Goal: Answer question/provide support: Share knowledge or assist other users

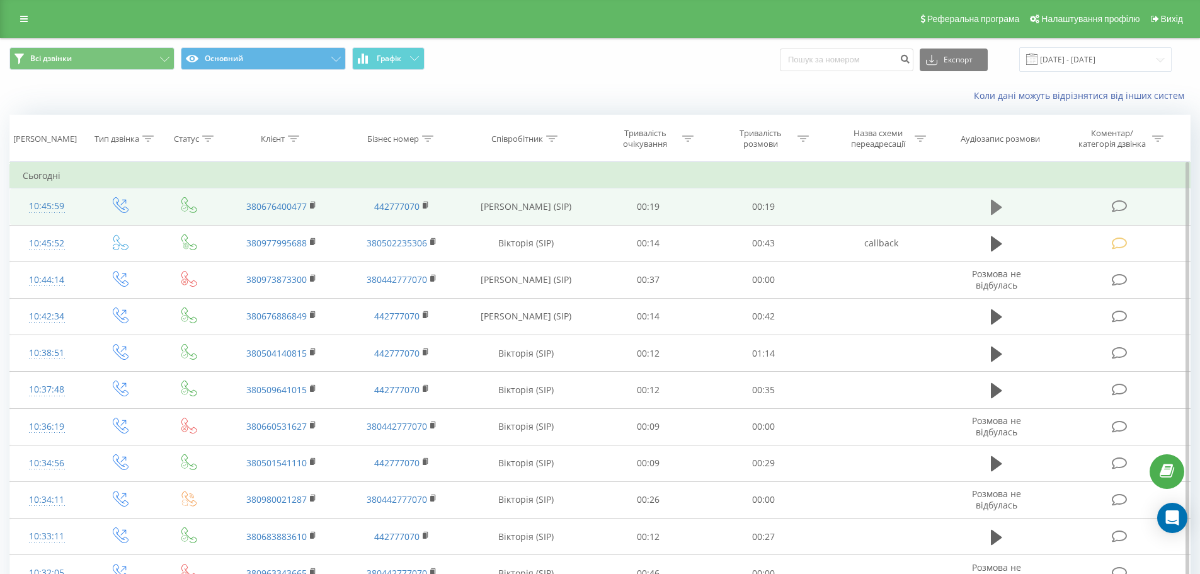
click at [993, 207] on icon at bounding box center [996, 207] width 11 height 15
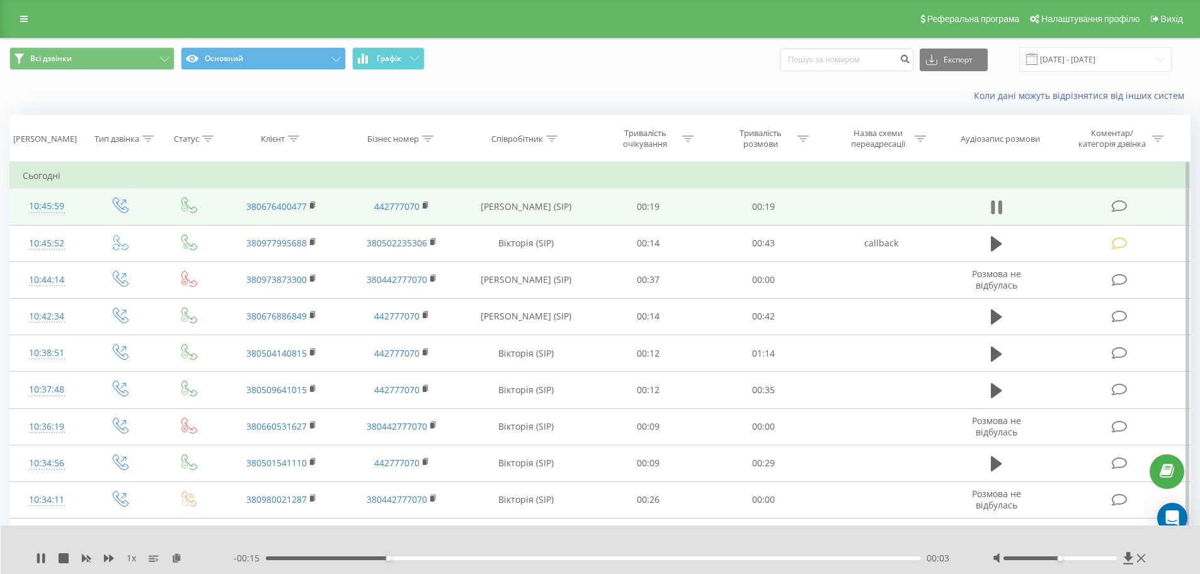
click at [993, 205] on icon at bounding box center [993, 207] width 4 height 14
drag, startPoint x: 401, startPoint y: 557, endPoint x: 580, endPoint y: 590, distance: 181.4
click at [580, 573] on html "goloseevsky.com Проекти goloseevsky.com Дашборд Центр звернень Журнал дзвінків …" at bounding box center [600, 287] width 1200 height 574
click at [993, 207] on icon at bounding box center [996, 207] width 11 height 15
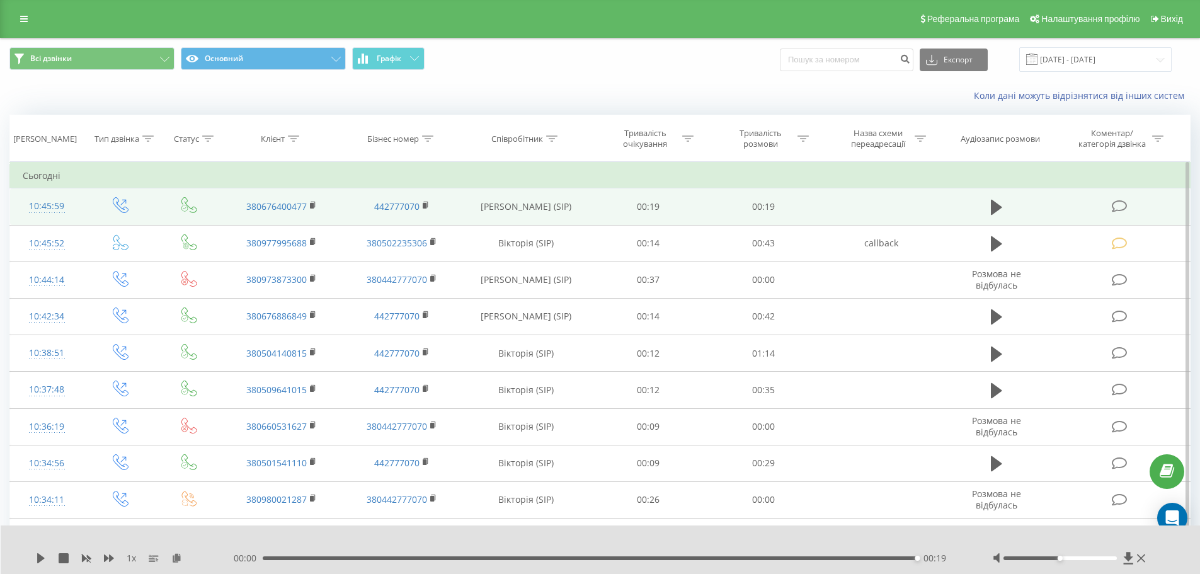
click at [1114, 205] on icon at bounding box center [1120, 206] width 16 height 13
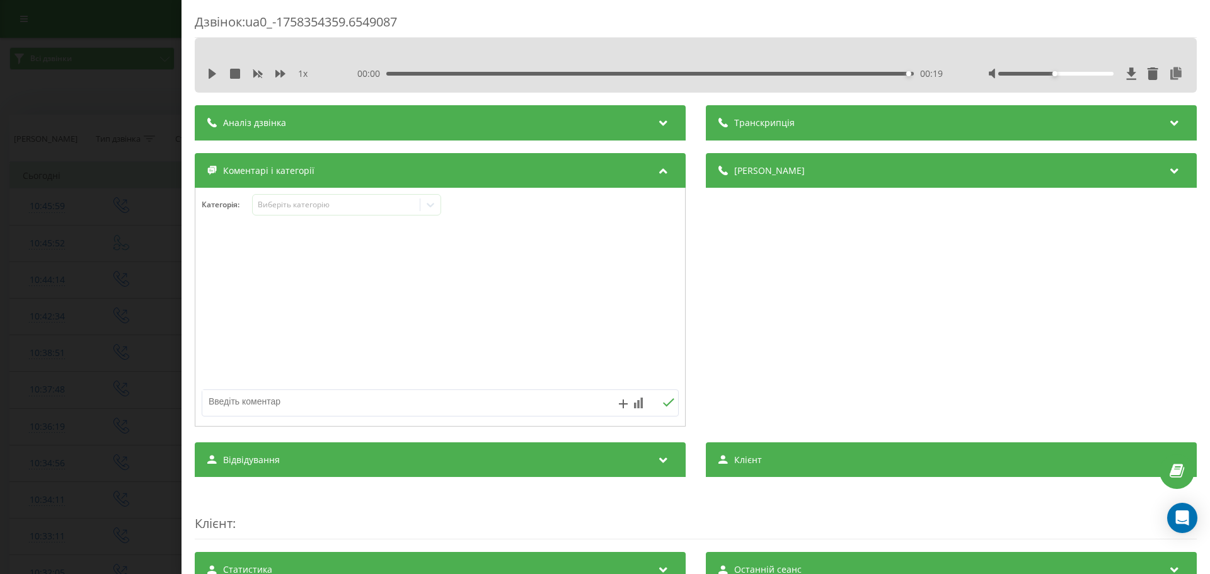
drag, startPoint x: 55, startPoint y: 273, endPoint x: 166, endPoint y: 273, distance: 110.2
click at [57, 273] on div "Дзвінок : ua0_-1758354359.6549087 1 x 00:00 00:19 00:19 Транскрипція Для AI-ана…" at bounding box center [605, 287] width 1210 height 574
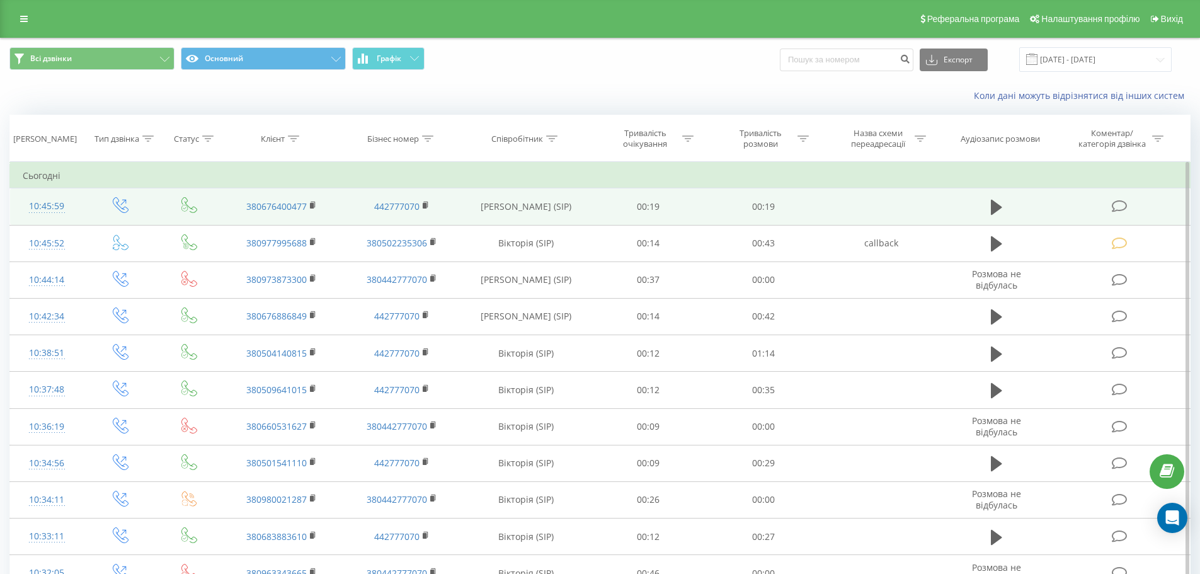
click at [1139, 198] on td at bounding box center [1120, 206] width 139 height 37
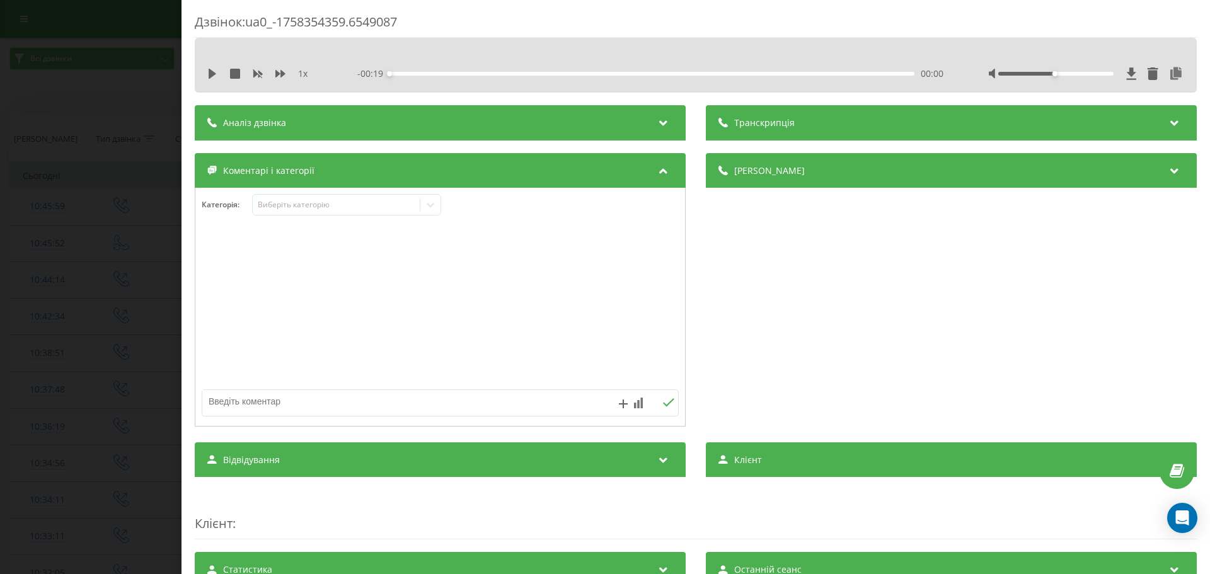
click at [365, 199] on div "Виберіть категорію" at bounding box center [336, 205] width 167 height 12
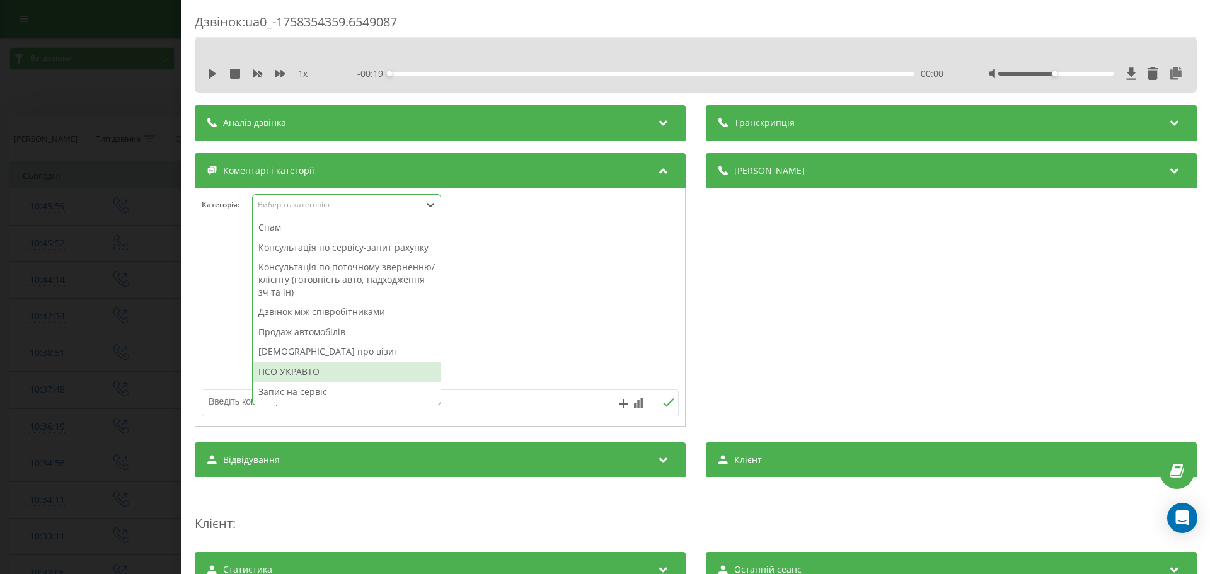
click at [326, 370] on div "ПСО УКРАВТО" at bounding box center [347, 372] width 188 height 20
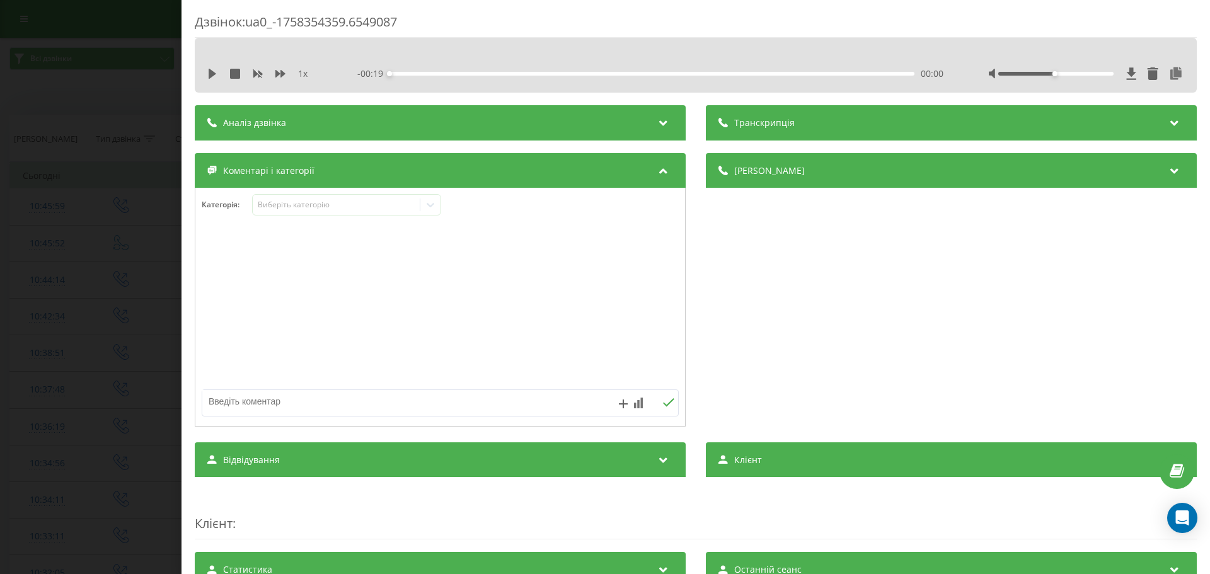
click at [552, 297] on div at bounding box center [439, 307] width 489 height 151
click at [99, 273] on div "Дзвінок : ua0_-1758354359.6549087 1 x - 00:19 00:00 00:00 Транскрипція Для AI-а…" at bounding box center [605, 287] width 1210 height 574
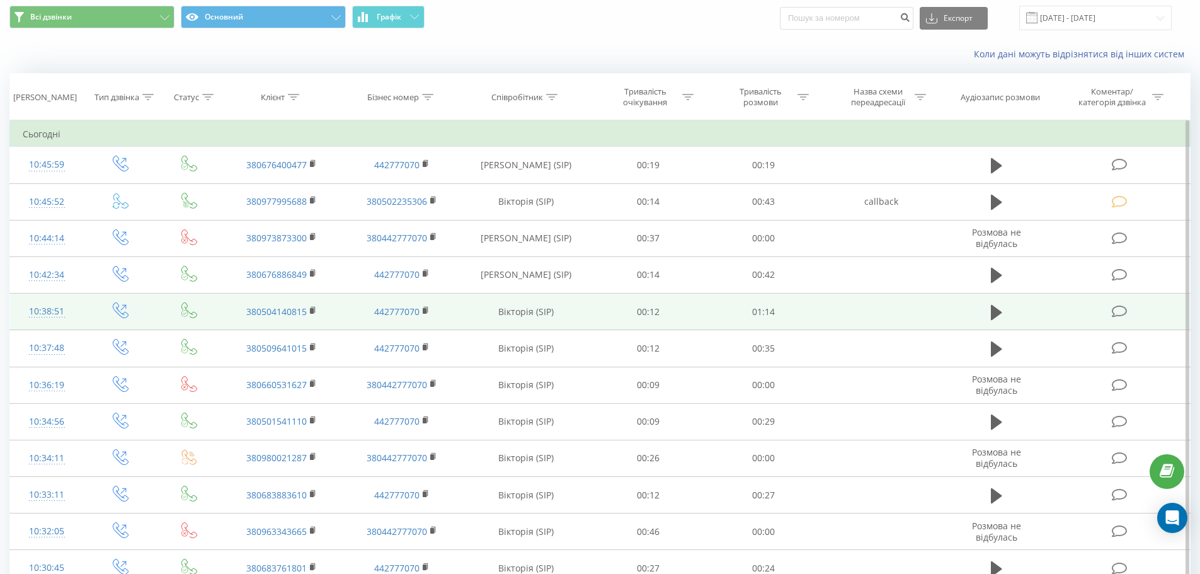
scroll to position [63, 0]
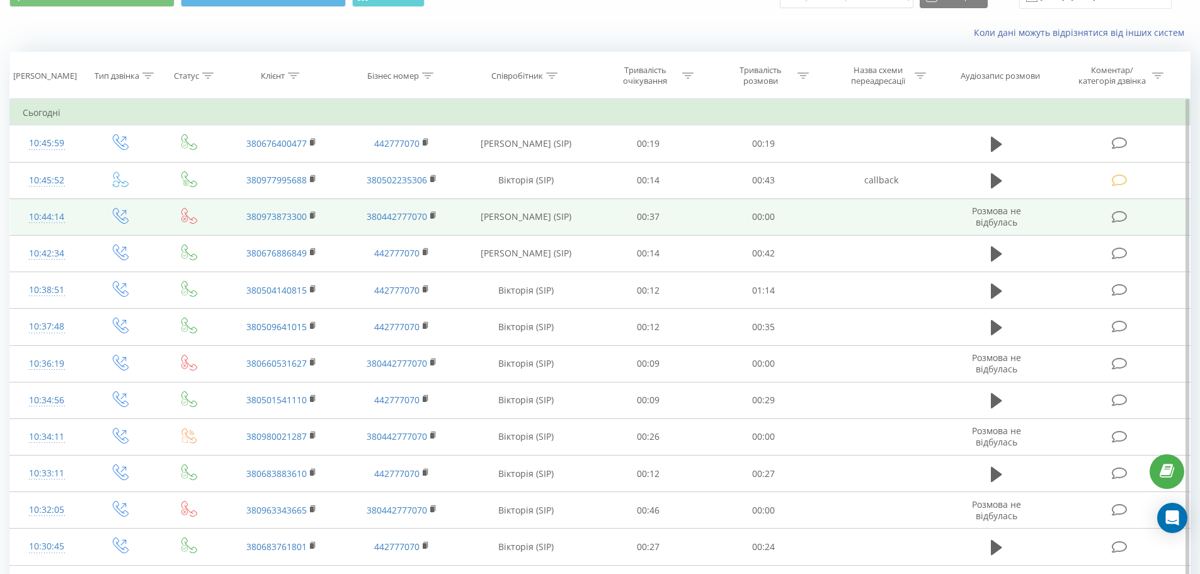
click at [1123, 222] on icon at bounding box center [1120, 216] width 16 height 13
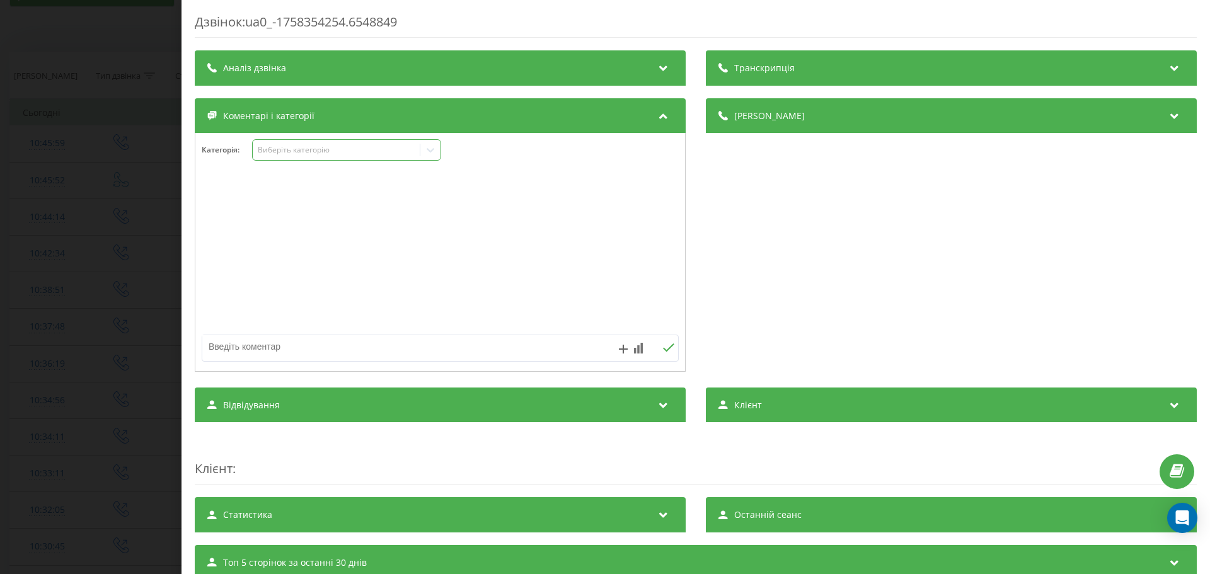
click at [348, 154] on div "Виберіть категорію" at bounding box center [336, 150] width 157 height 10
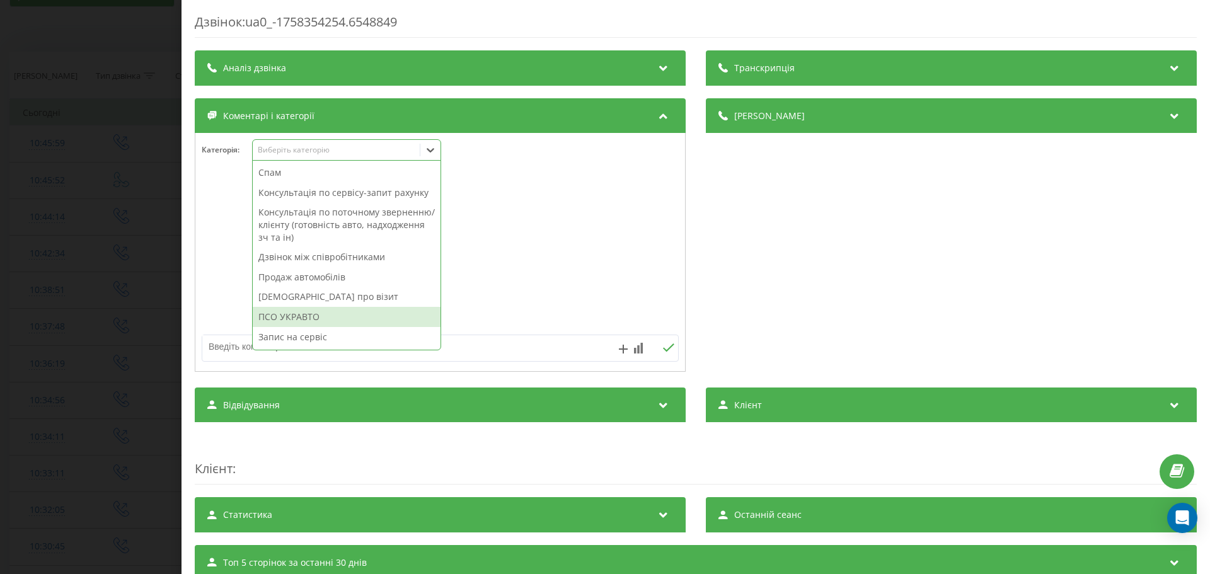
click at [320, 318] on div "ПСО УКРАВТО" at bounding box center [347, 317] width 188 height 20
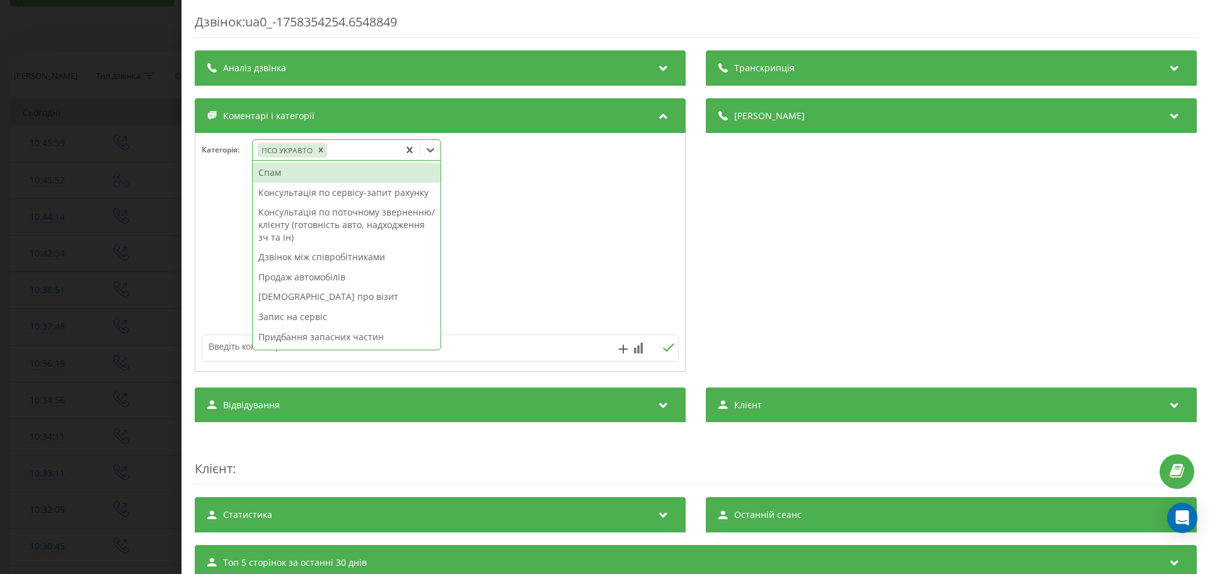
click at [573, 246] on div at bounding box center [439, 252] width 489 height 151
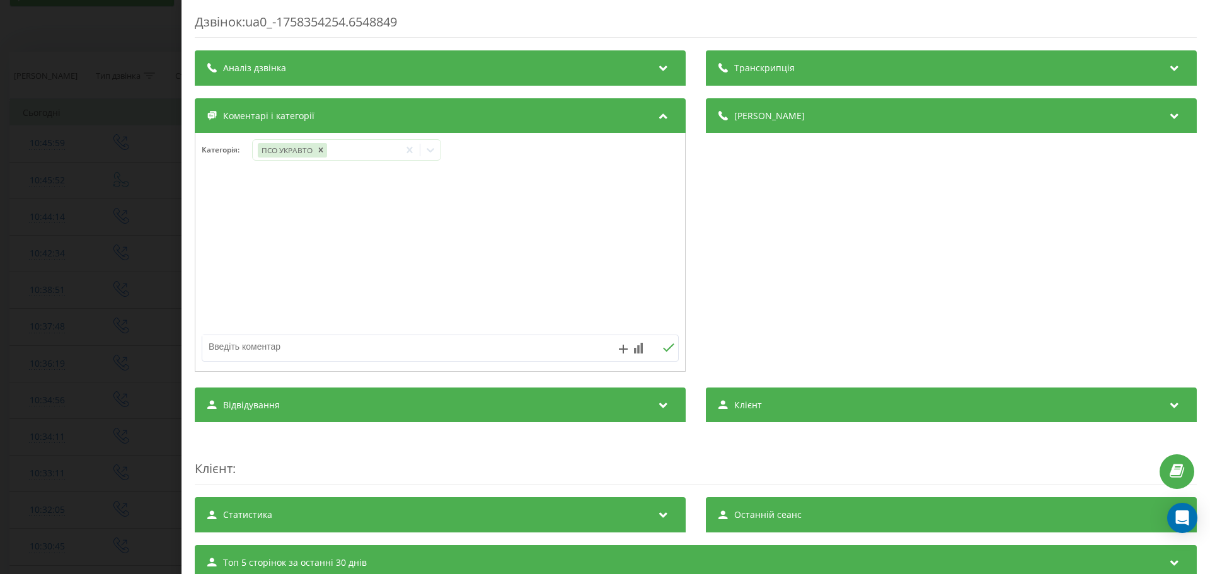
click at [35, 189] on div "Дзвінок : ua0_-1758354254.6548849 Транскрипція Для AI-аналізу майбутніх дзвінкі…" at bounding box center [605, 287] width 1210 height 574
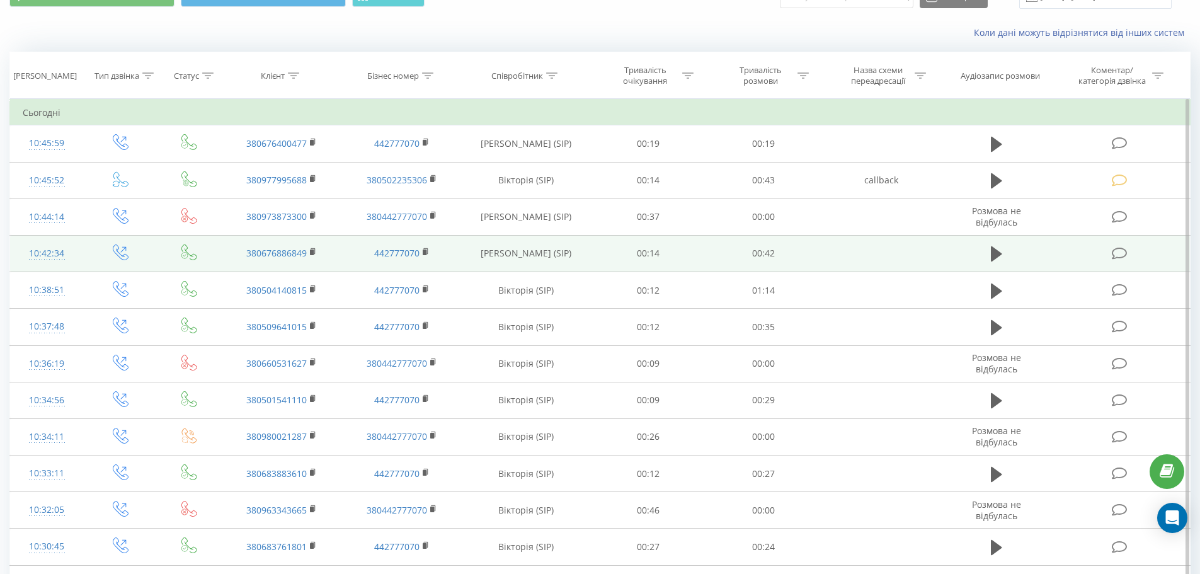
click at [1107, 247] on td at bounding box center [1120, 253] width 139 height 37
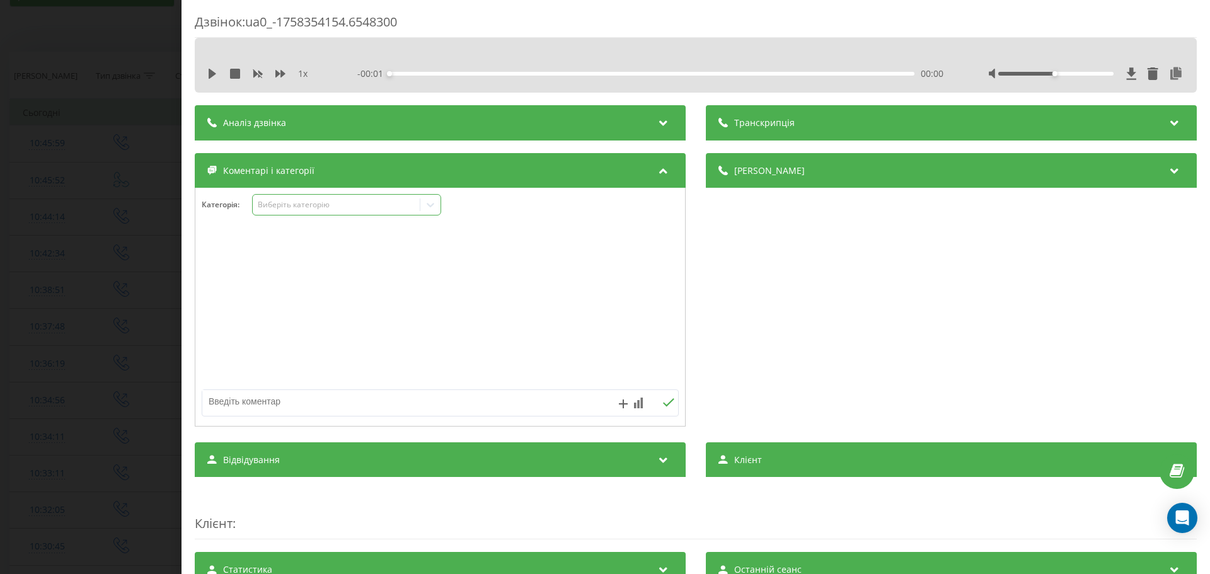
click at [326, 208] on div "Виберіть категорію" at bounding box center [336, 205] width 157 height 10
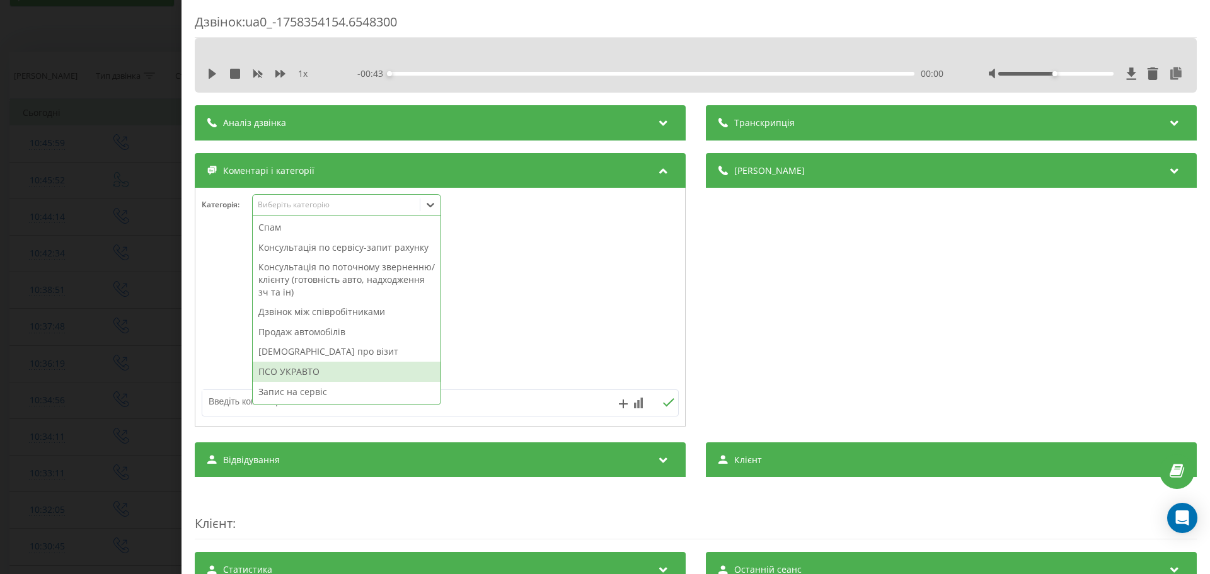
click at [331, 367] on div "ПСО УКРАВТО" at bounding box center [347, 372] width 188 height 20
click at [524, 316] on div at bounding box center [439, 307] width 489 height 151
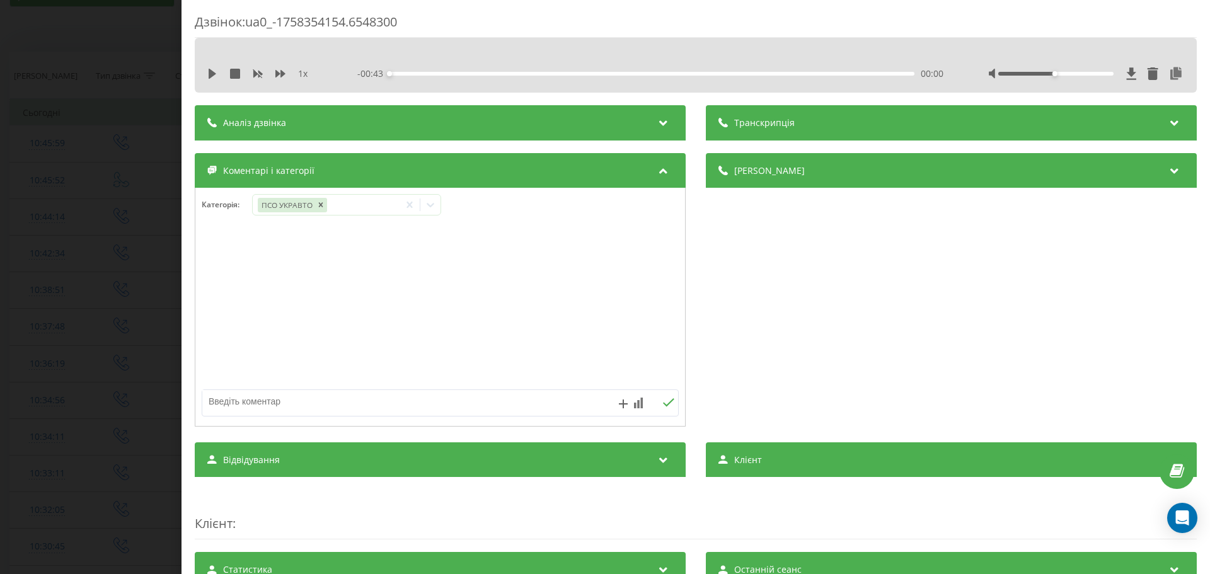
click at [0, 206] on div "Дзвінок : ua0_-1758354154.6548300 1 x - 00:43 00:00 00:00 Транскрипція Для AI-а…" at bounding box center [605, 287] width 1210 height 574
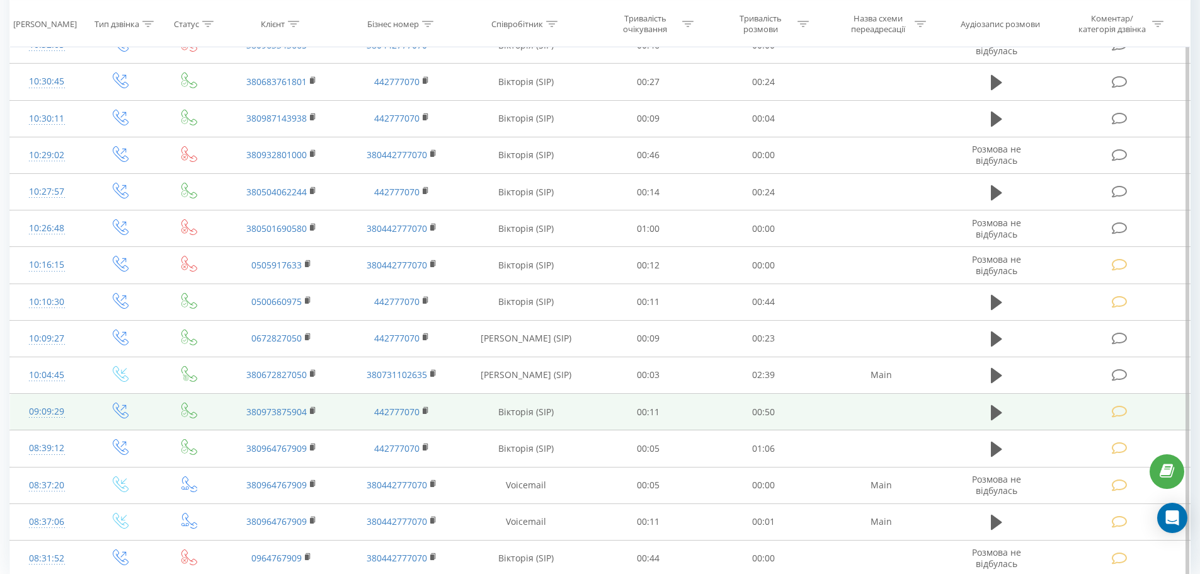
scroll to position [567, 0]
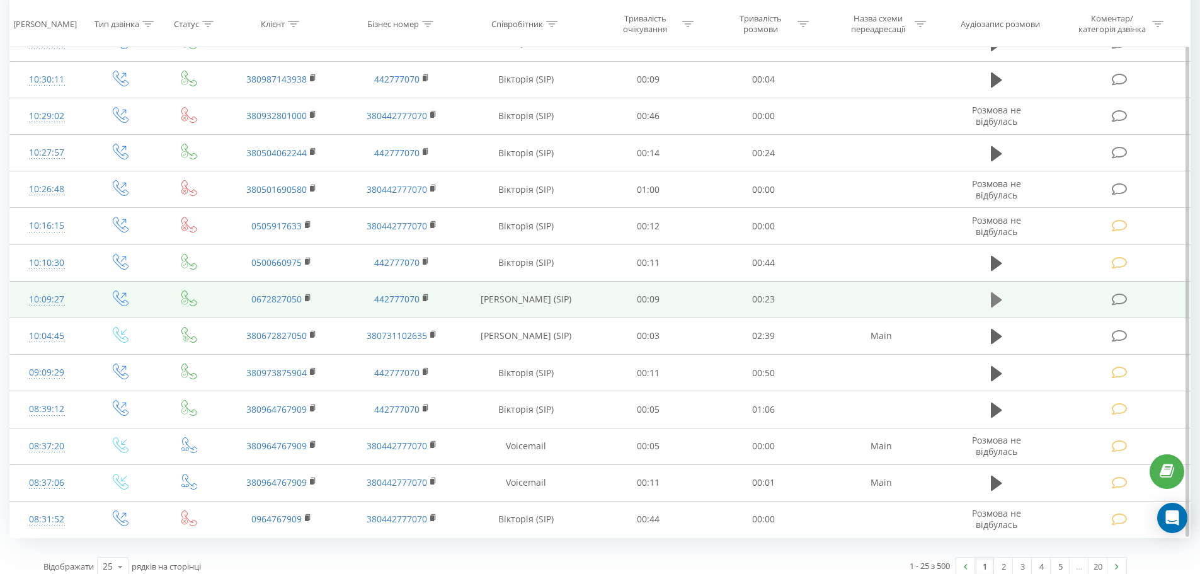
click at [992, 299] on icon at bounding box center [996, 299] width 11 height 15
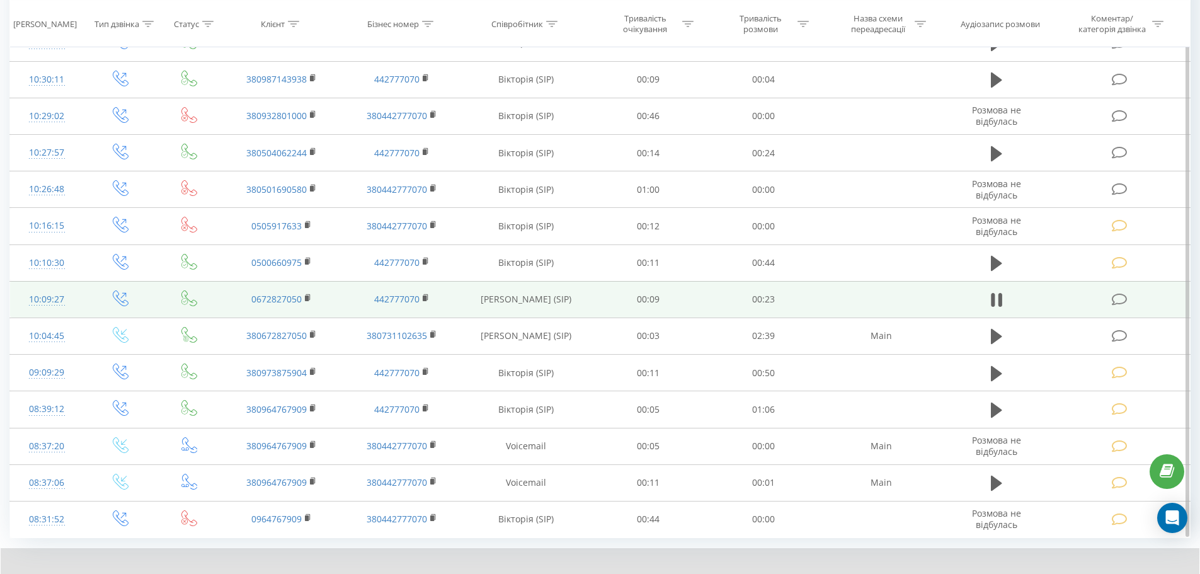
click at [992, 299] on icon at bounding box center [993, 300] width 4 height 14
click at [1113, 299] on icon at bounding box center [1120, 299] width 16 height 13
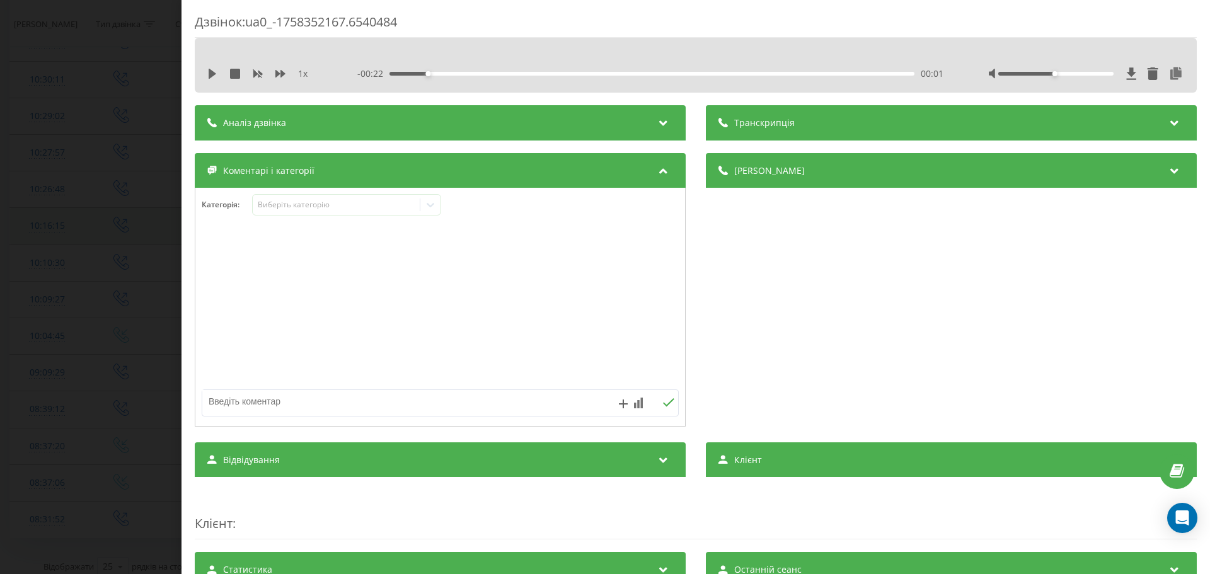
click at [115, 227] on div "Дзвінок : ua0_-1758352167.6540484 1 x - 00:22 00:01 00:01 Транскрипція Для AI-а…" at bounding box center [605, 287] width 1210 height 574
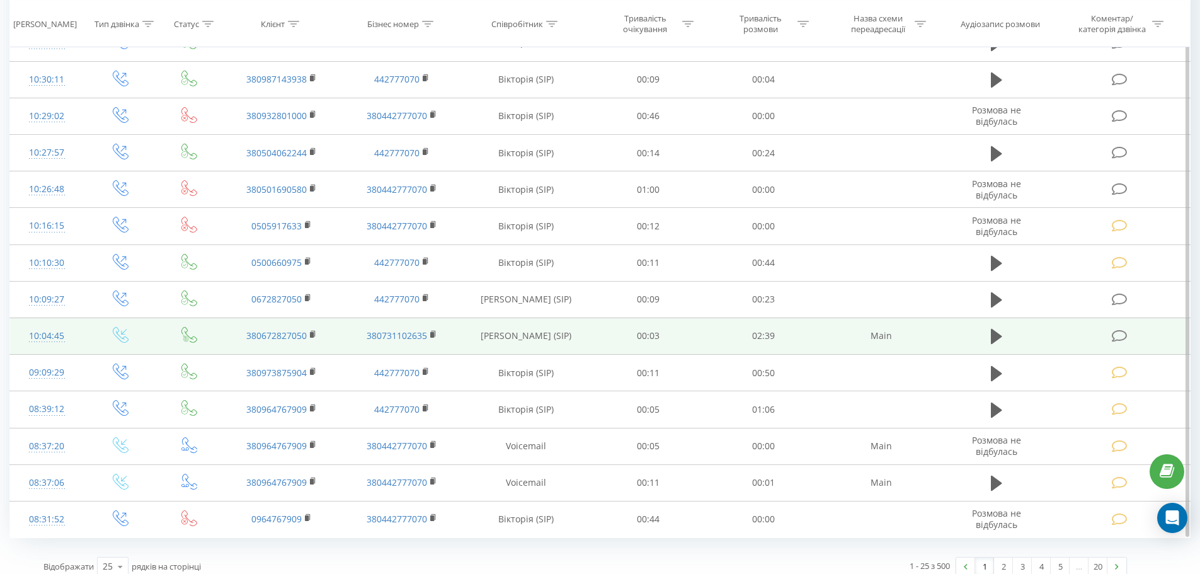
click at [1007, 337] on td at bounding box center [996, 336] width 111 height 37
click at [985, 341] on td at bounding box center [996, 336] width 111 height 37
click at [979, 335] on td at bounding box center [996, 336] width 111 height 37
click at [995, 334] on icon at bounding box center [996, 336] width 11 height 15
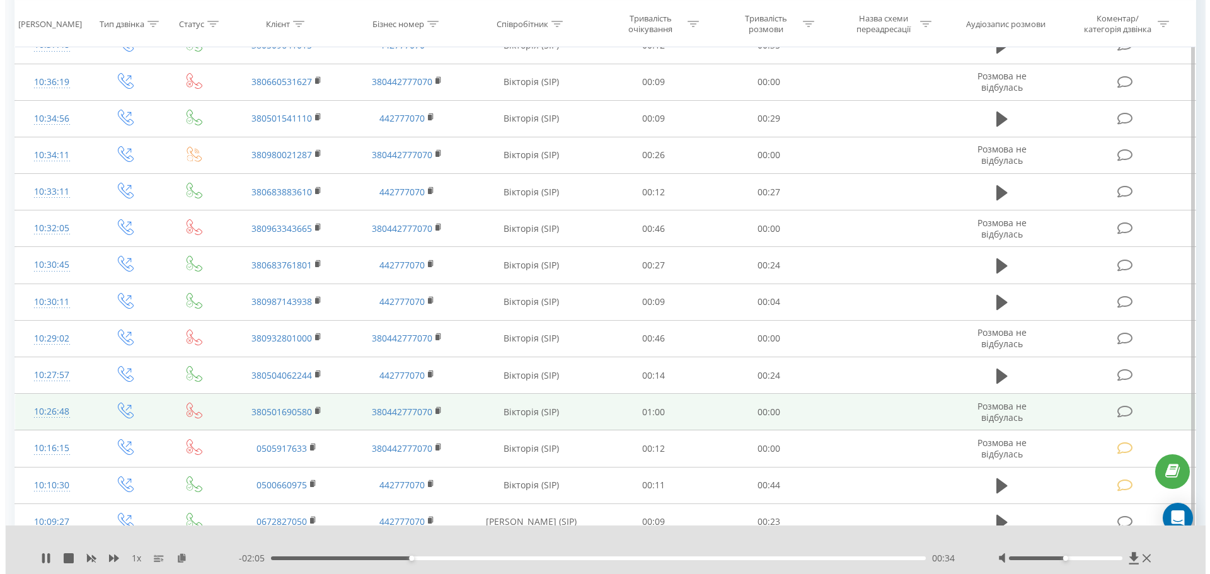
scroll to position [504, 0]
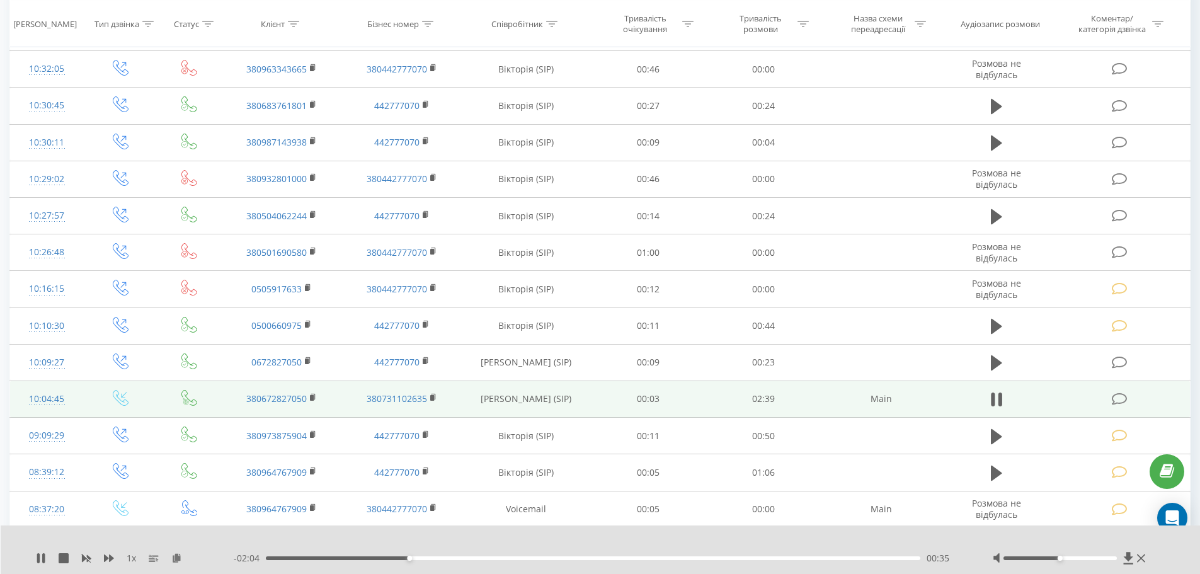
click at [1112, 391] on td at bounding box center [1120, 398] width 139 height 37
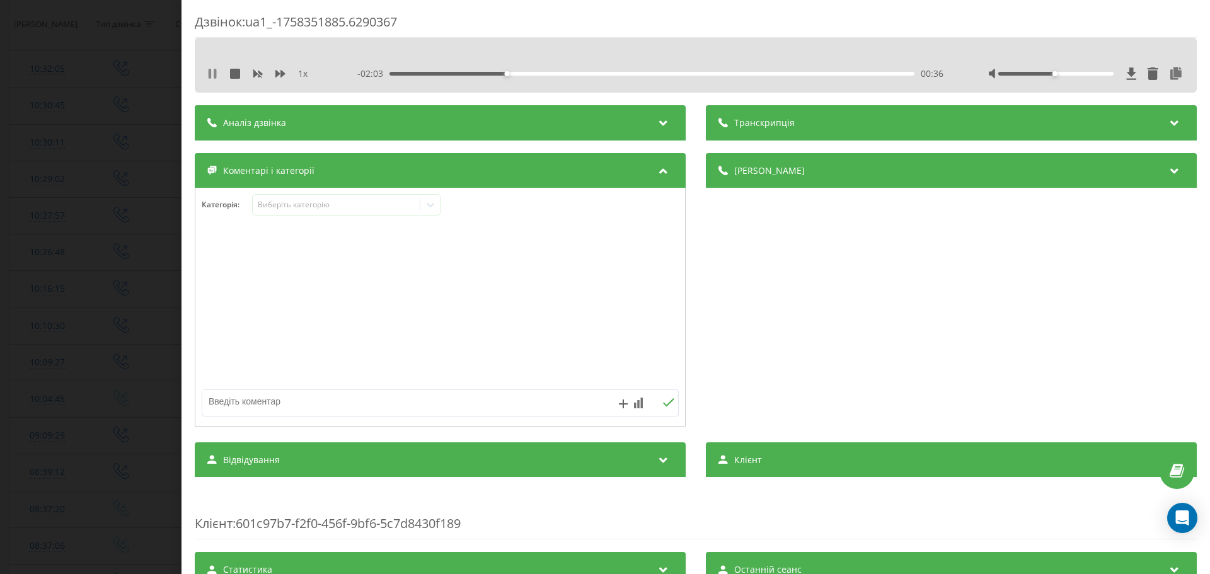
click at [214, 77] on icon at bounding box center [215, 74] width 3 height 10
click at [214, 77] on icon at bounding box center [212, 74] width 10 height 10
click at [169, 234] on div "Дзвінок : ua1_-1758351885.6290367 1 x - 01:45 00:53 00:53 Транскрипція Для AI-а…" at bounding box center [605, 287] width 1210 height 574
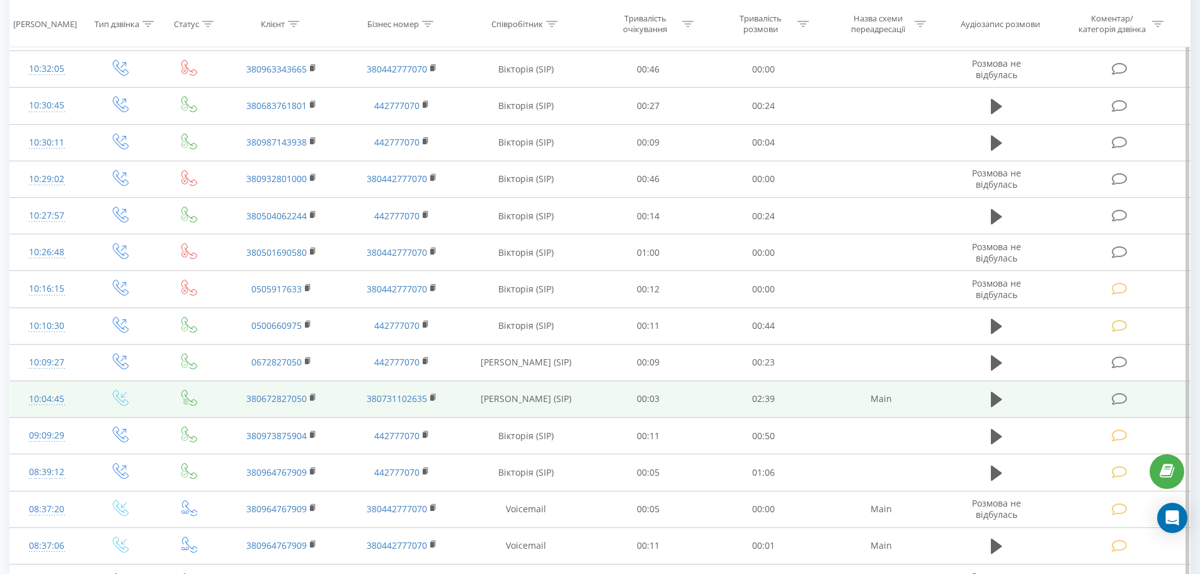
click at [1127, 400] on icon at bounding box center [1120, 398] width 16 height 13
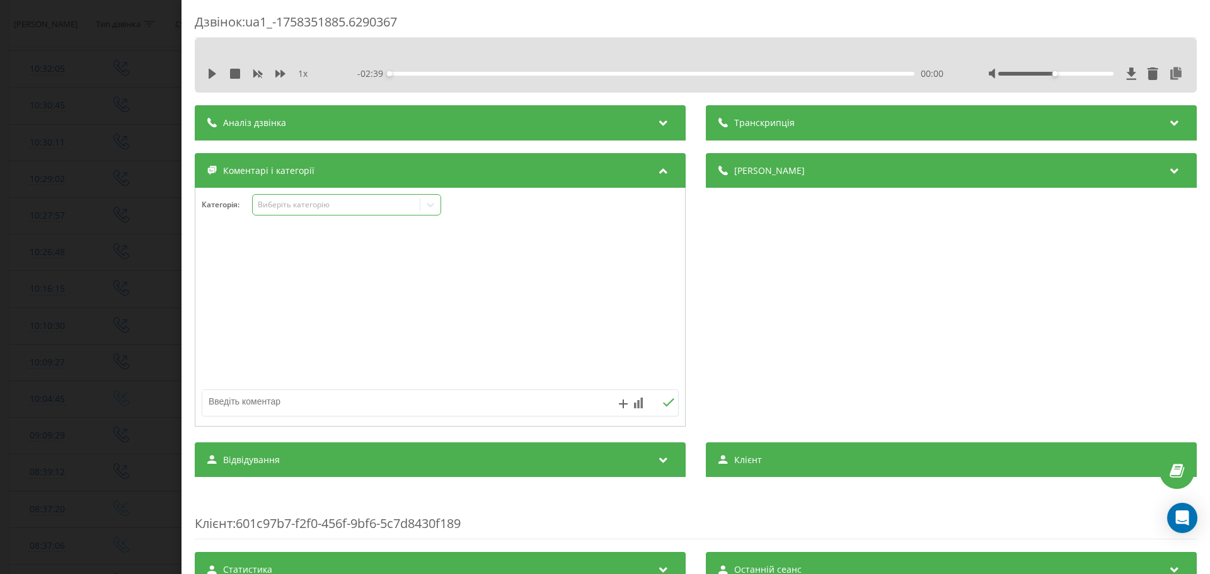
click at [315, 213] on div "Виберіть категорію" at bounding box center [346, 204] width 189 height 21
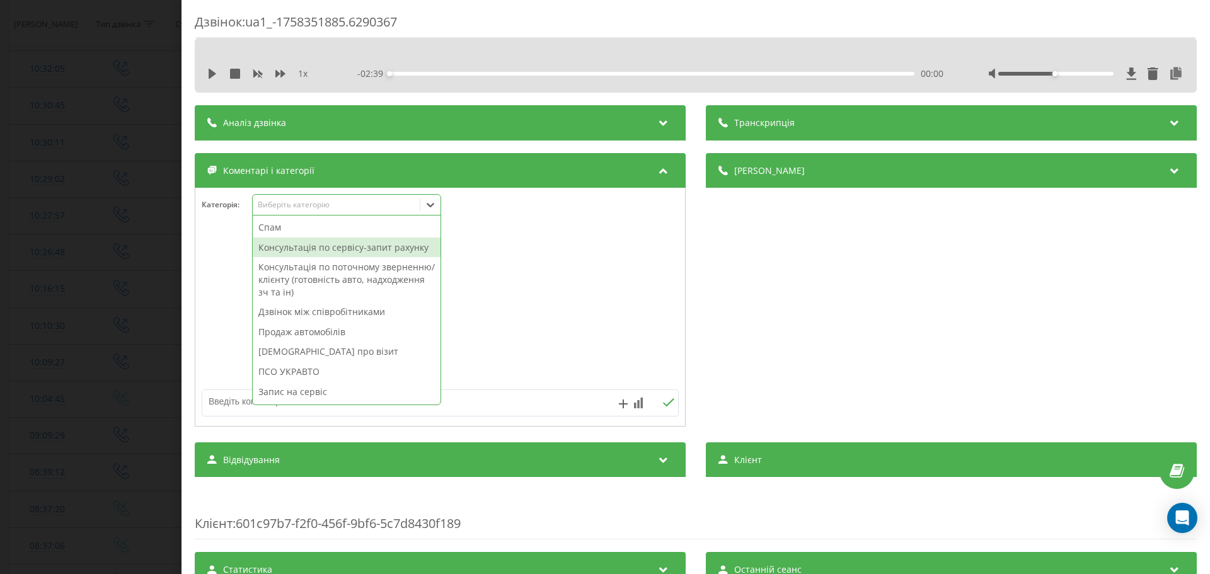
click at [335, 253] on div "Консультація по сервісу-запит рахунку" at bounding box center [347, 247] width 188 height 20
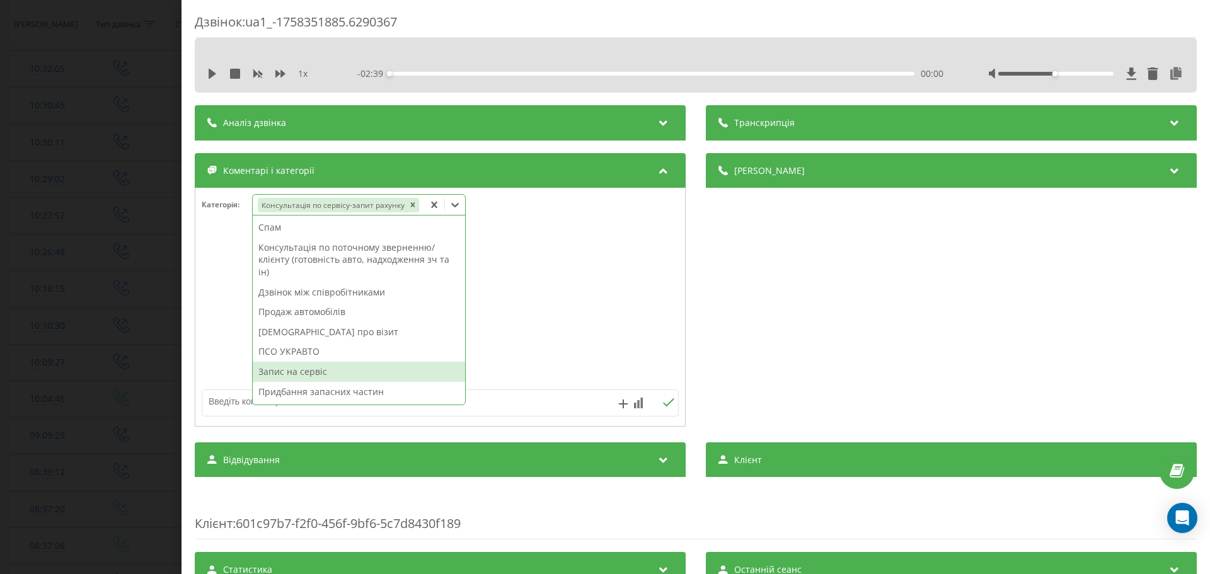
click at [281, 375] on div "Запис на сервіс" at bounding box center [359, 372] width 212 height 20
click at [229, 405] on textarea at bounding box center [392, 401] width 380 height 23
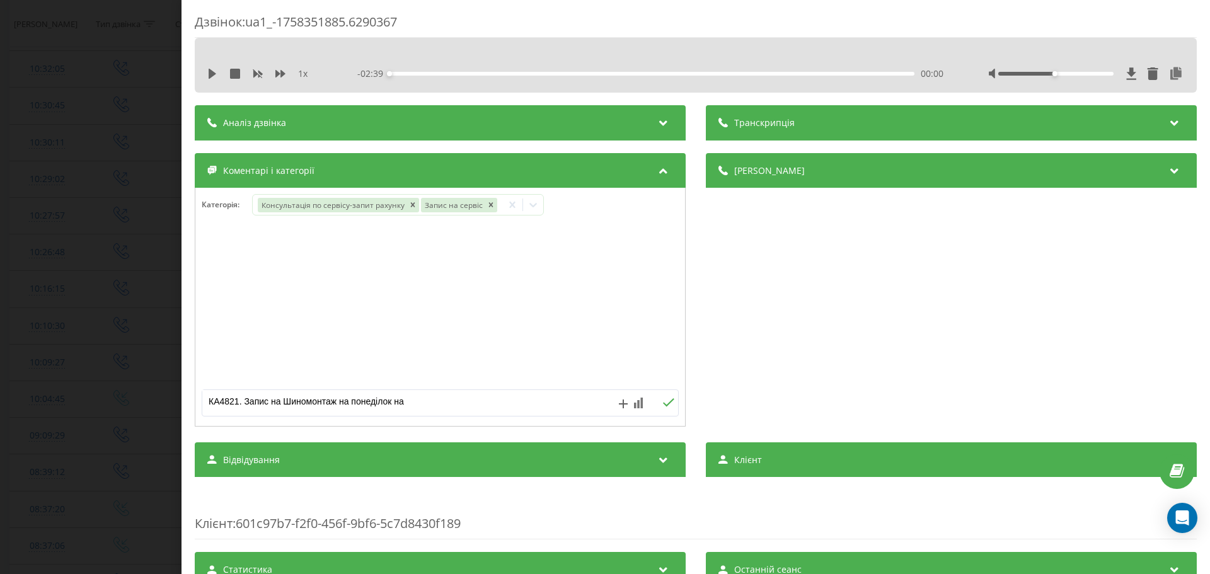
click at [440, 405] on textarea "КА4821. Запис на Шиномонтаж на понеділок на" at bounding box center [392, 401] width 380 height 23
type textarea "КА4821. Запис на Шиномонтаж на понеділок на 15:00"
click at [101, 384] on div "Дзвінок : ua1_-1758351885.6290367 1 x - 02:39 00:00 00:00 Транскрипція Для AI-а…" at bounding box center [605, 287] width 1210 height 574
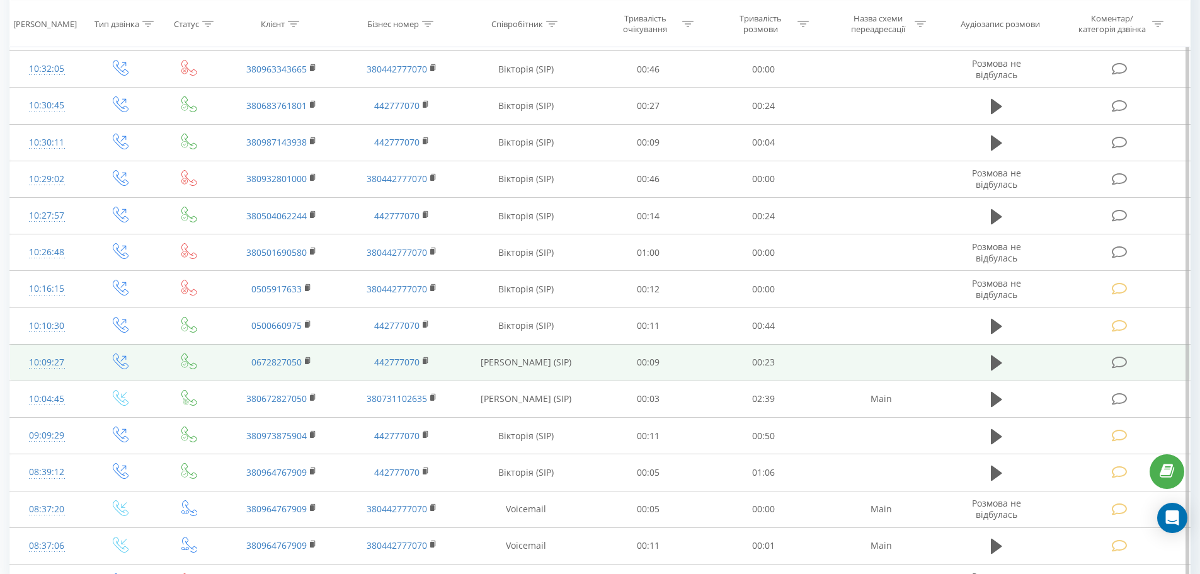
click at [1128, 360] on span at bounding box center [1121, 361] width 18 height 12
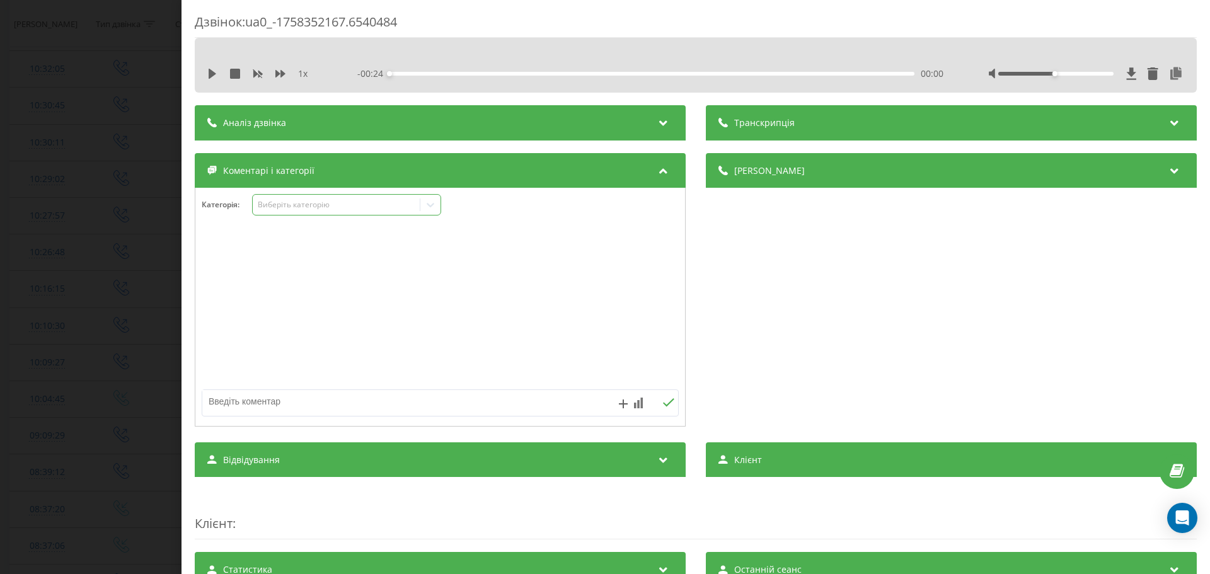
click at [349, 209] on div "Виберіть категорію" at bounding box center [336, 205] width 157 height 10
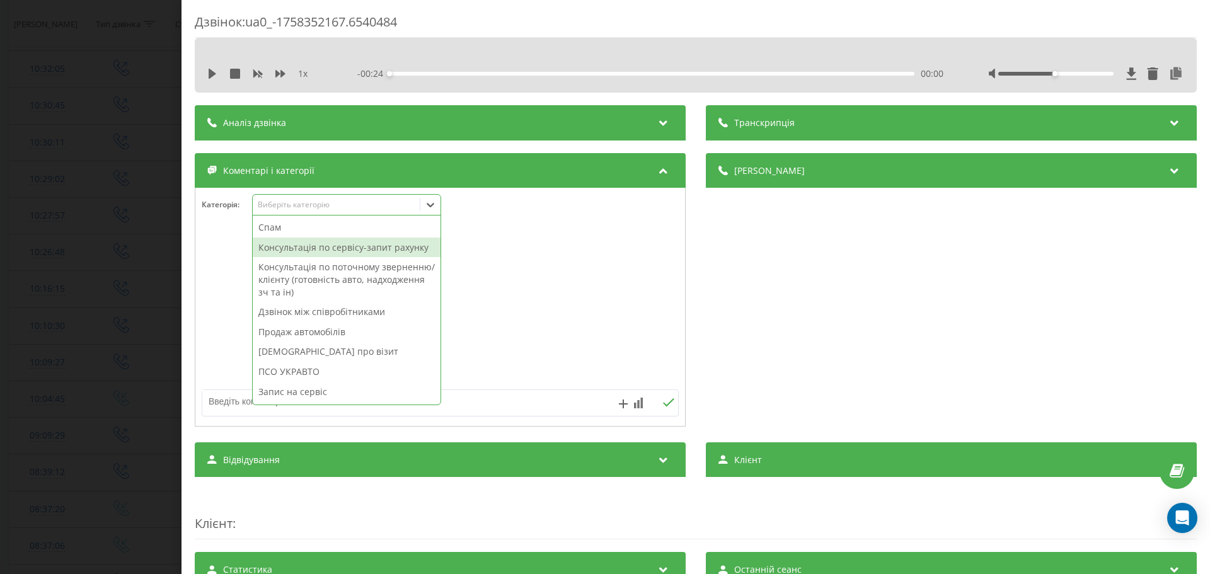
click at [352, 246] on div "Консультація по сервісу-запит рахунку" at bounding box center [347, 247] width 188 height 20
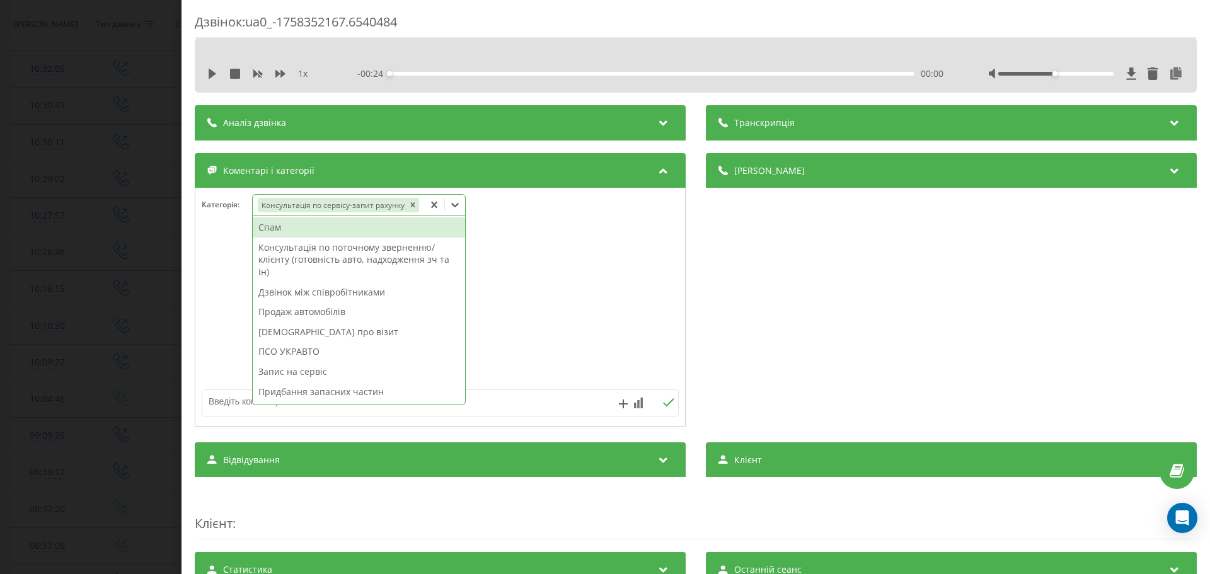
click at [236, 394] on textarea at bounding box center [392, 401] width 380 height 23
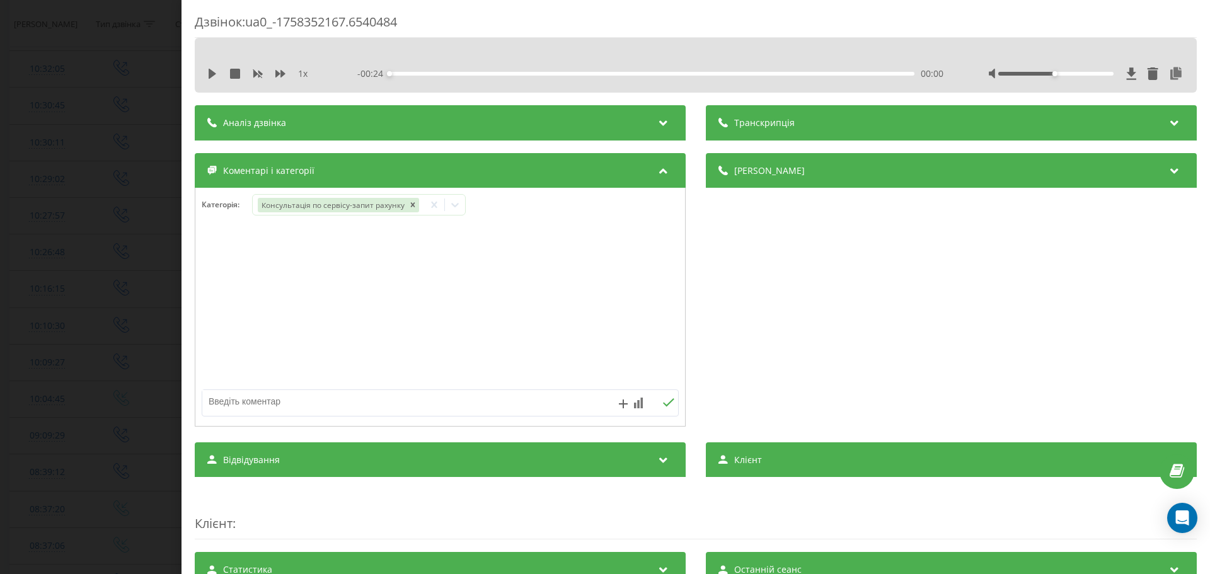
paste textarea "КА4821. Запис на Шиномонтаж на понеділок на 15:00"
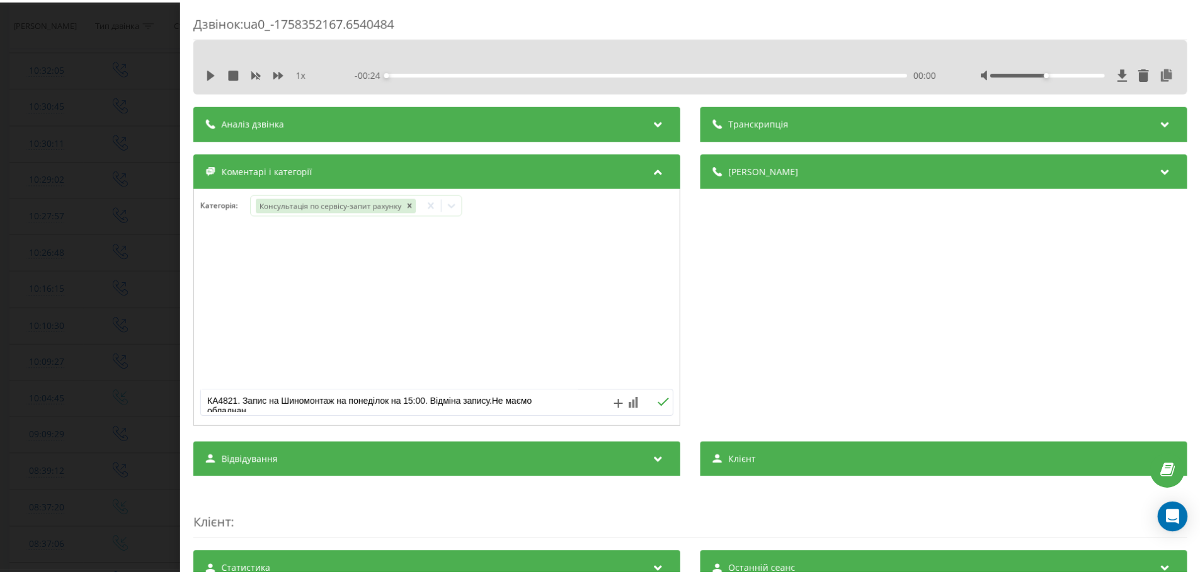
scroll to position [4, 0]
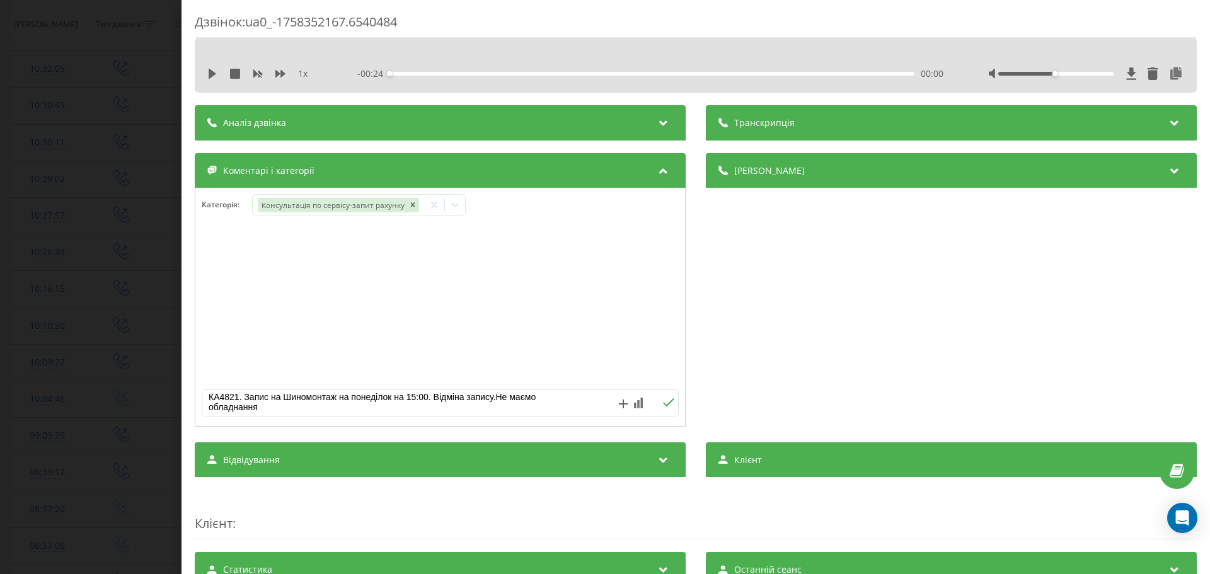
type textarea "КА4821. Запис на Шиномонтаж на понеділок на 15:00. Відміна запису.Не маємо обла…"
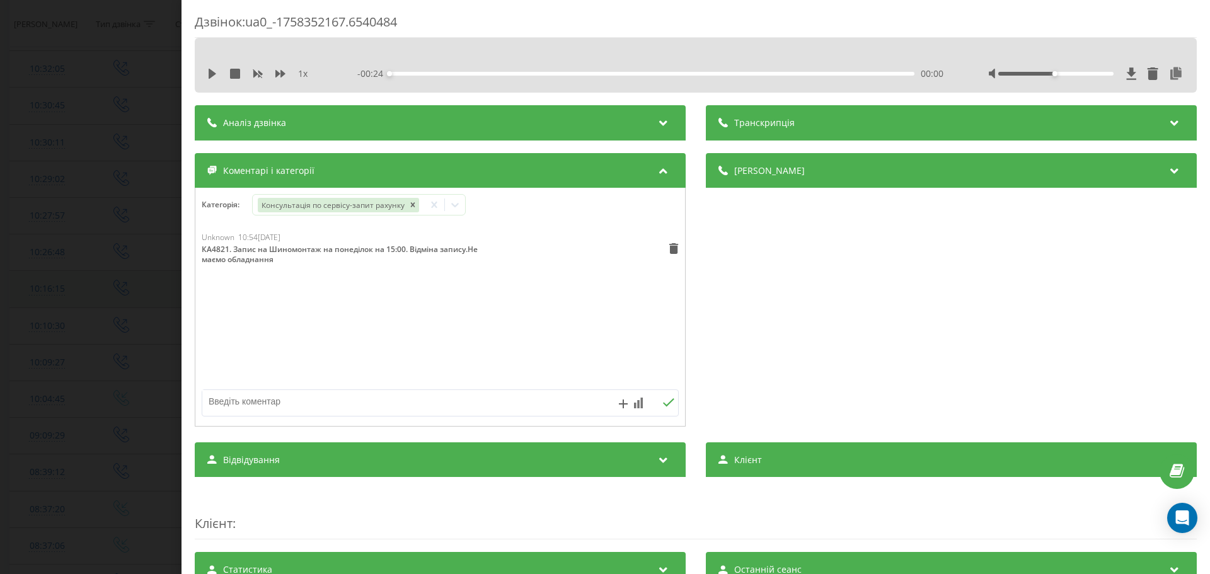
drag, startPoint x: 69, startPoint y: 261, endPoint x: 64, endPoint y: 271, distance: 11.3
click at [67, 266] on div "Дзвінок : ua0_-1758352167.6540484 1 x - 00:24 00:00 00:00 Транскрипція Для AI-а…" at bounding box center [605, 287] width 1210 height 574
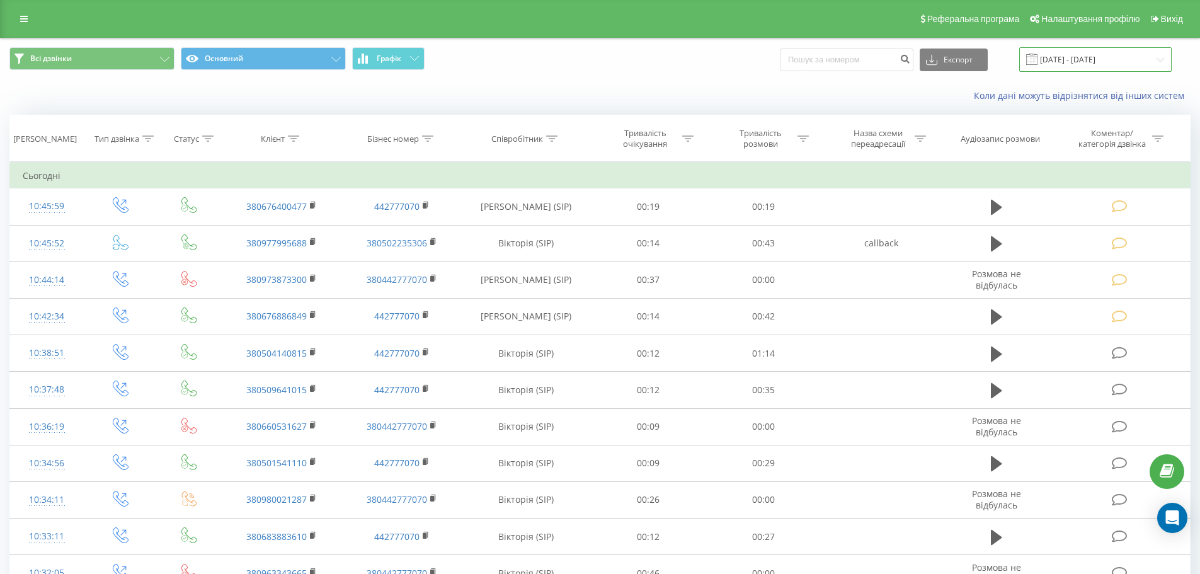
drag, startPoint x: 1074, startPoint y: 60, endPoint x: 1062, endPoint y: 67, distance: 13.8
click at [1074, 60] on input "[DATE] - [DATE]" at bounding box center [1095, 59] width 152 height 25
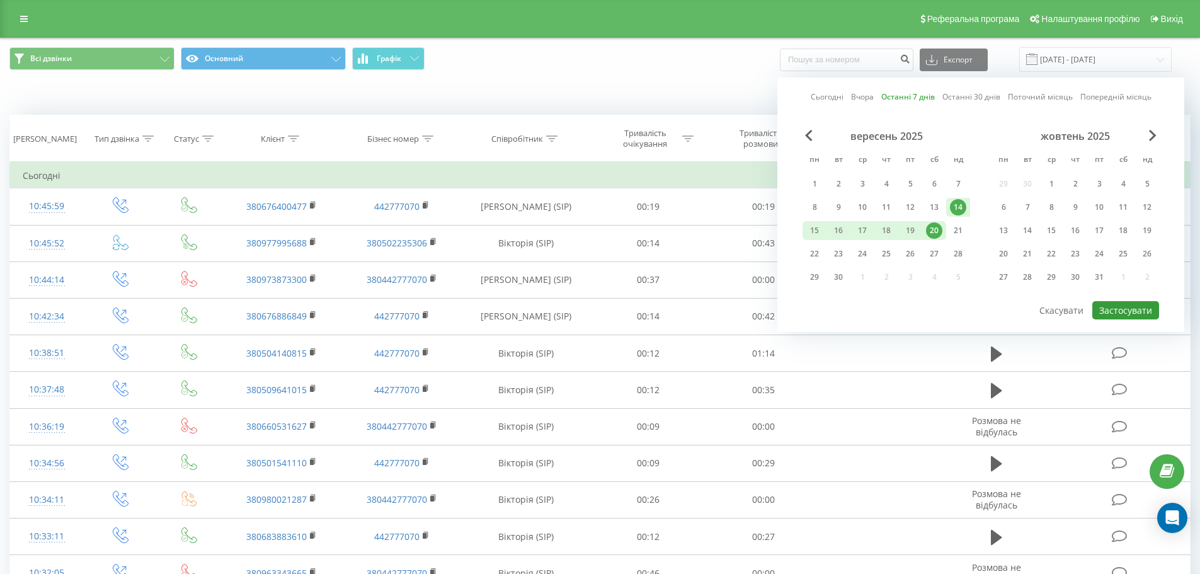
click at [1141, 312] on button "Застосувати" at bounding box center [1125, 310] width 67 height 18
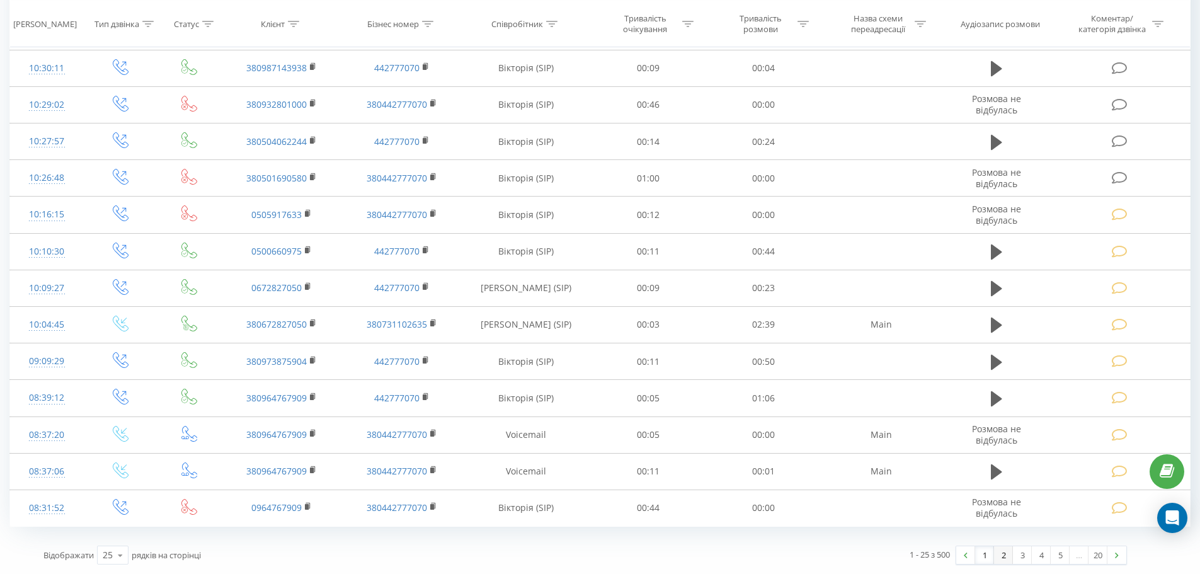
click at [1000, 560] on link "2" at bounding box center [1003, 555] width 19 height 18
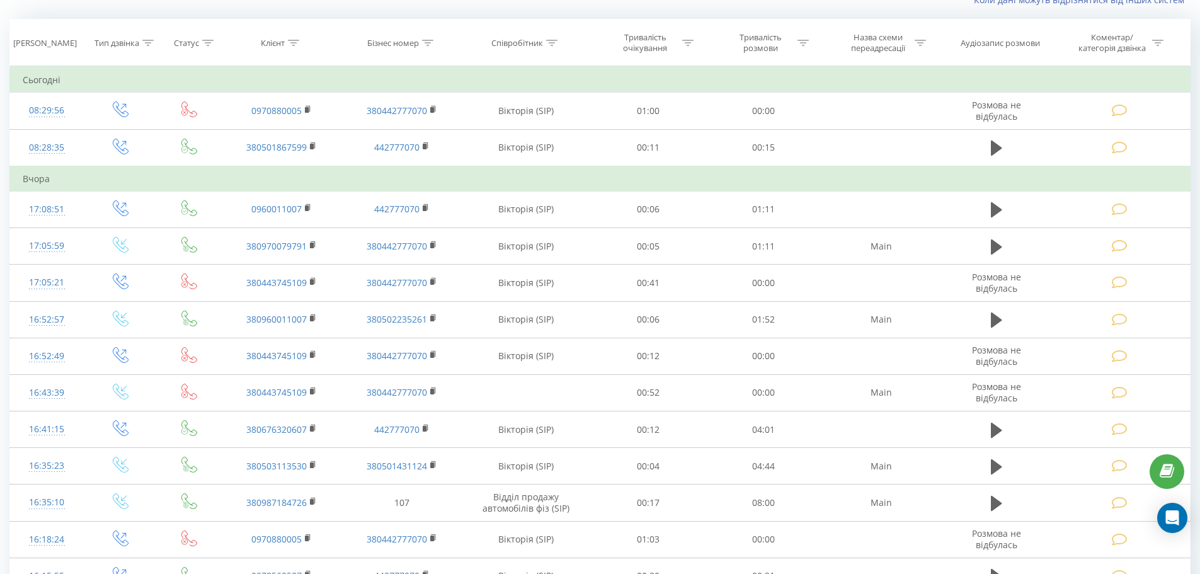
scroll to position [83, 0]
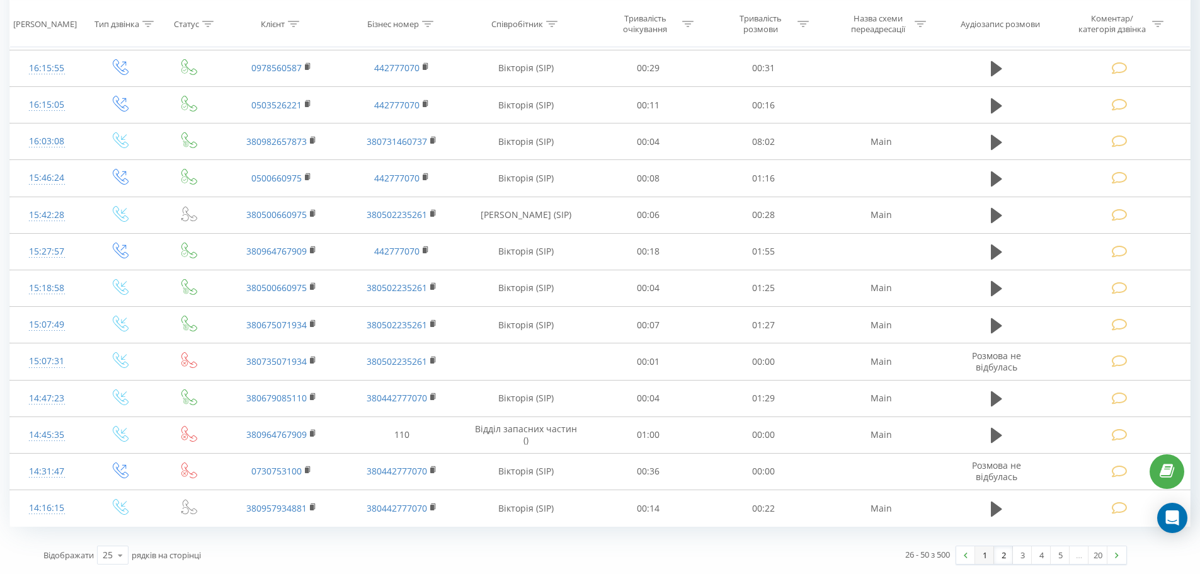
click at [985, 556] on link "1" at bounding box center [984, 555] width 19 height 18
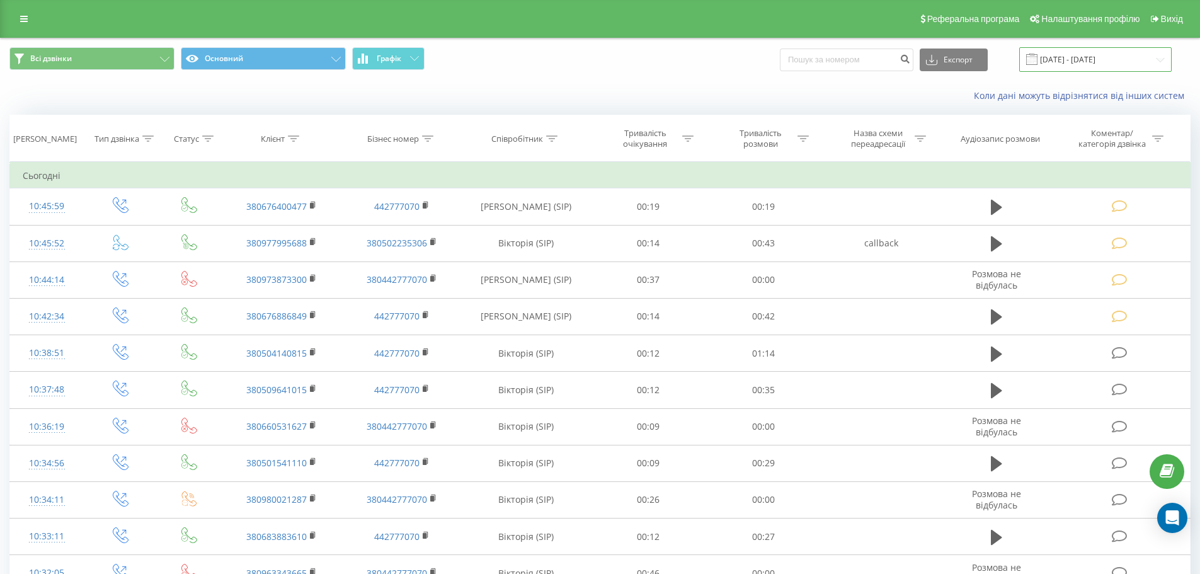
click at [1116, 54] on input "[DATE] - [DATE]" at bounding box center [1095, 59] width 152 height 25
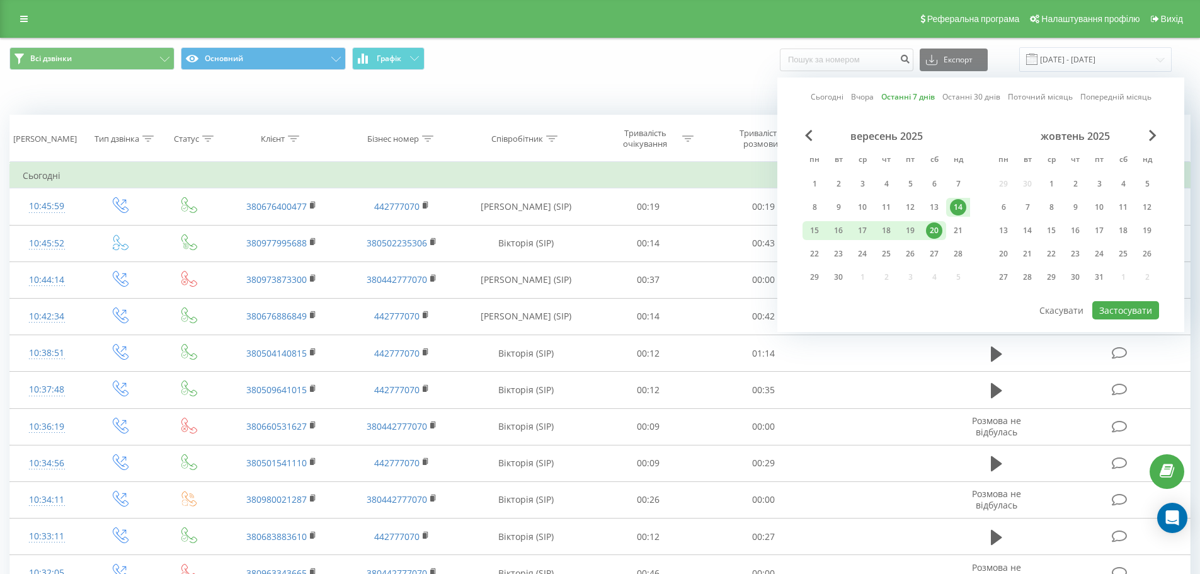
click at [830, 97] on link "Сьогодні" at bounding box center [827, 97] width 33 height 12
click at [1110, 309] on button "Застосувати" at bounding box center [1125, 310] width 67 height 18
type input "[DATE] - [DATE]"
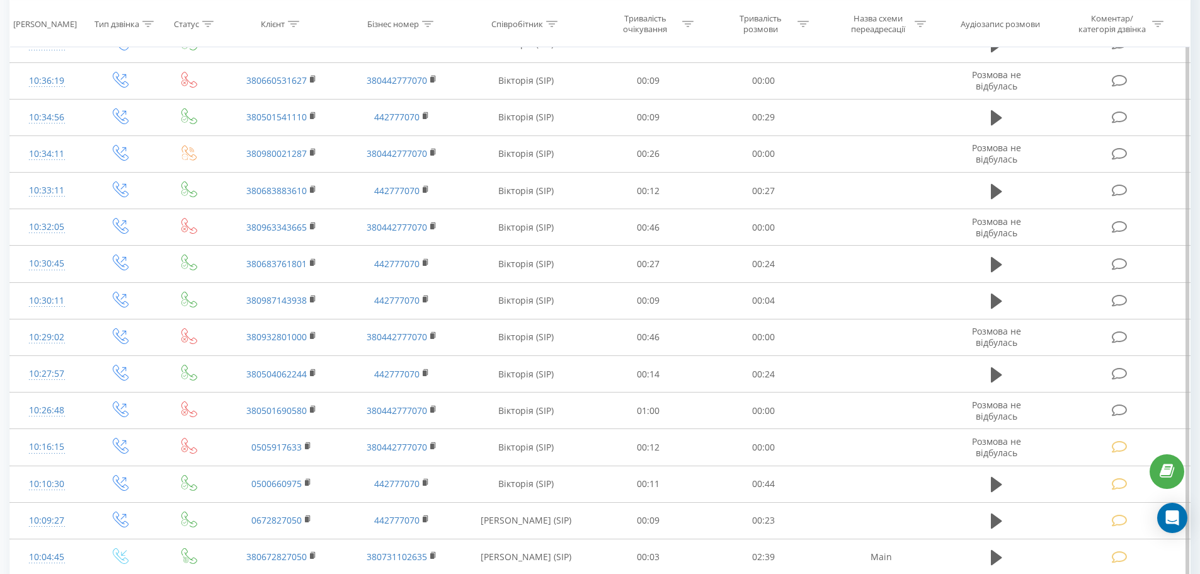
scroll to position [378, 0]
